Goal: Navigation & Orientation: Find specific page/section

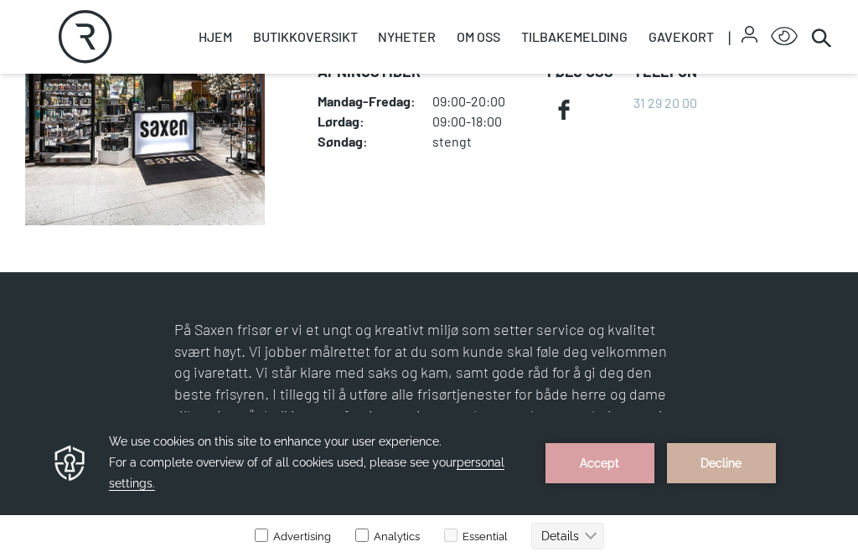
scroll to position [510, 0]
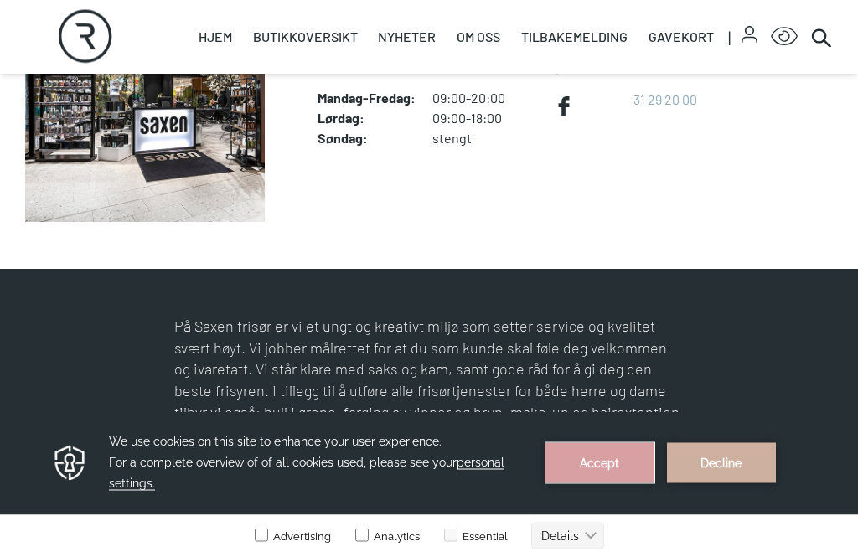
click at [618, 460] on button "Accept" at bounding box center [600, 462] width 109 height 40
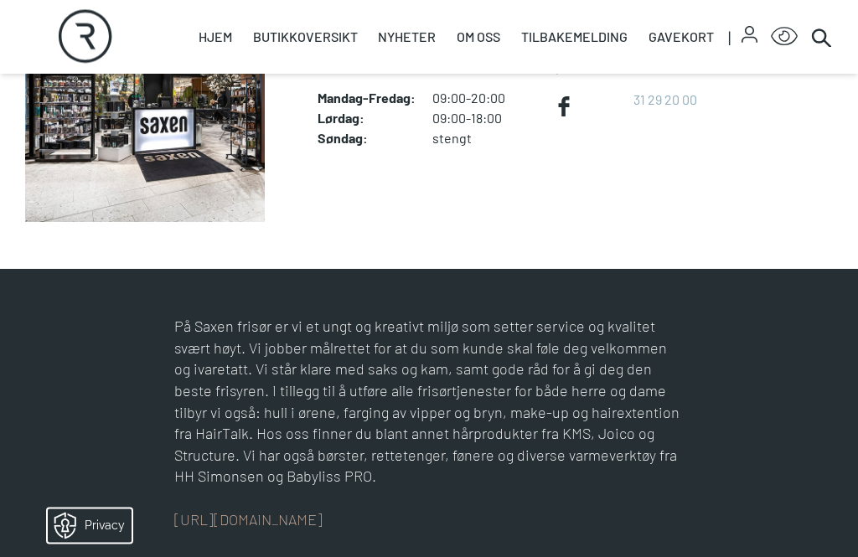
click at [624, 16] on span "Tilbakemelding" at bounding box center [574, 37] width 120 height 74
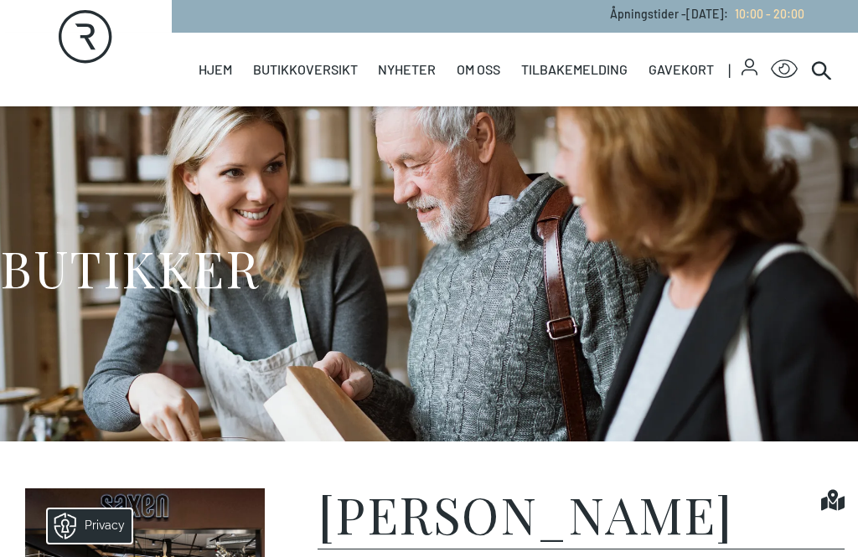
scroll to position [0, 0]
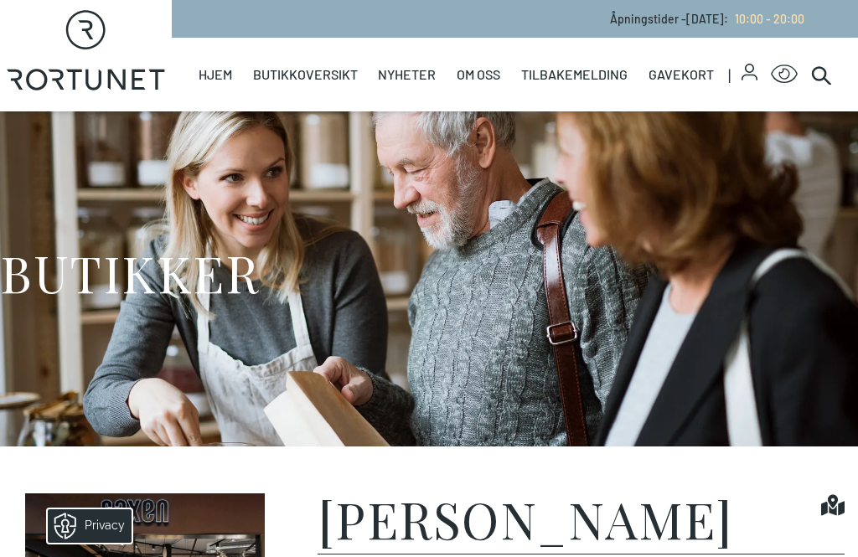
click at [222, 89] on link "Hjem" at bounding box center [216, 75] width 34 height 74
select select "NO"
